Goal: Check status: Check status

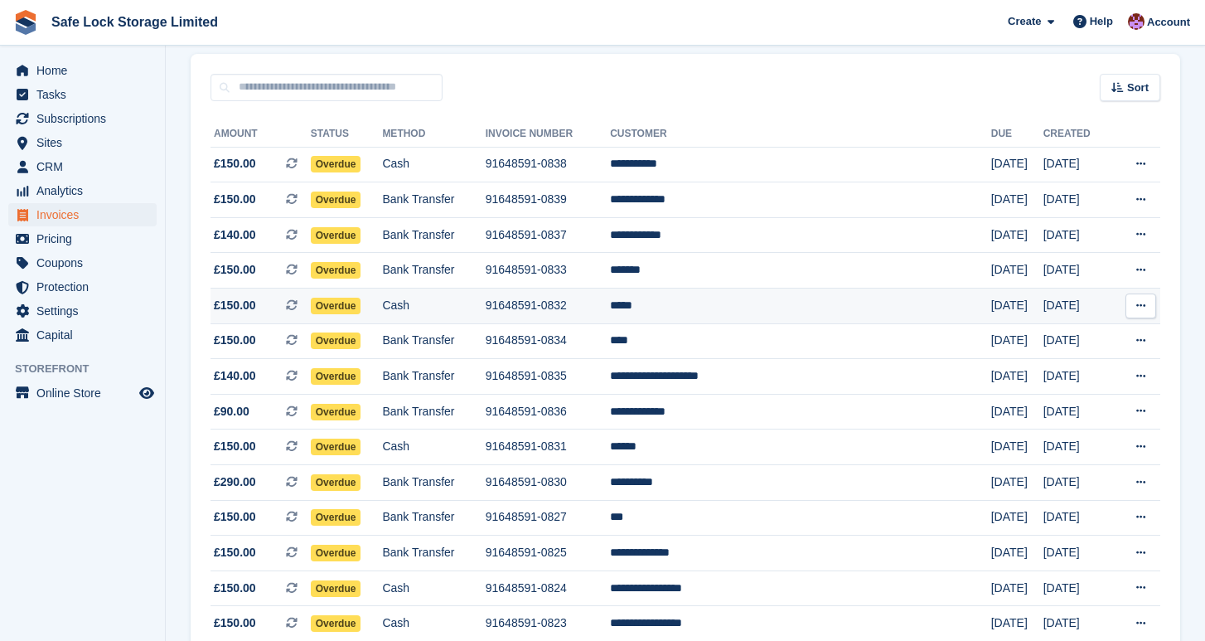
scroll to position [154, 0]
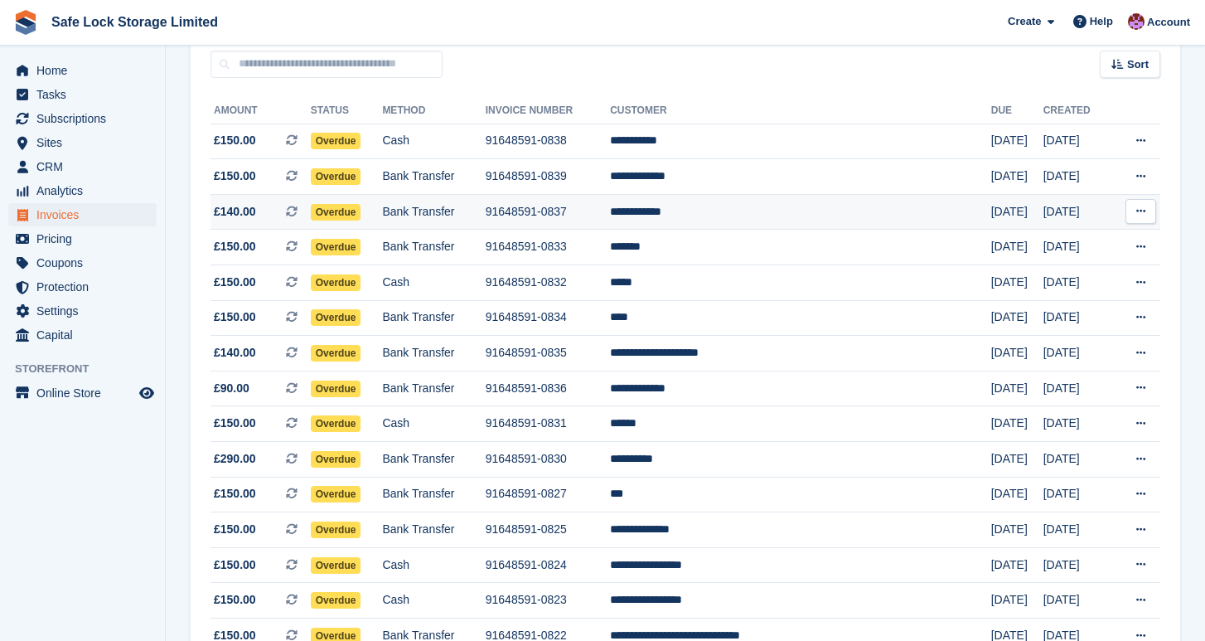
click at [688, 206] on td "**********" at bounding box center [800, 212] width 381 height 36
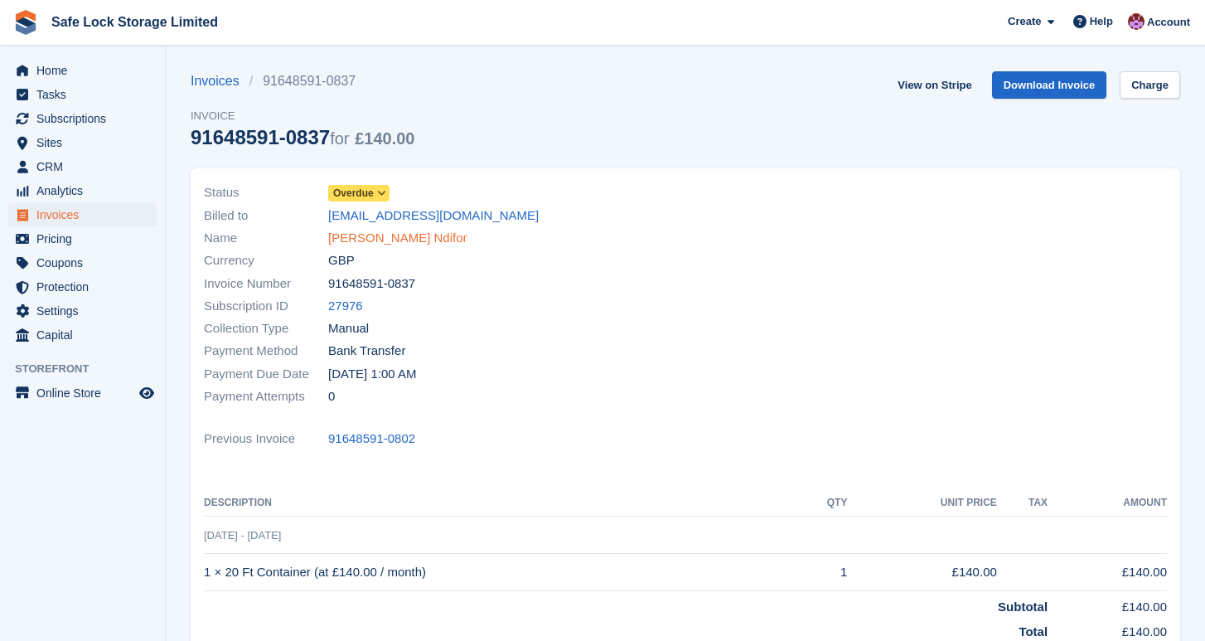
click at [367, 230] on link "Sisco Ndifor" at bounding box center [397, 238] width 139 height 19
